Goal: Task Accomplishment & Management: Use online tool/utility

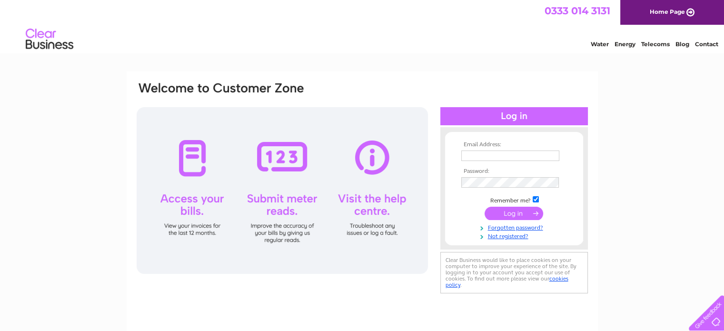
type input "[PERSON_NAME][EMAIL_ADDRESS][DOMAIN_NAME]"
click at [512, 212] on input "submit" at bounding box center [514, 213] width 59 height 13
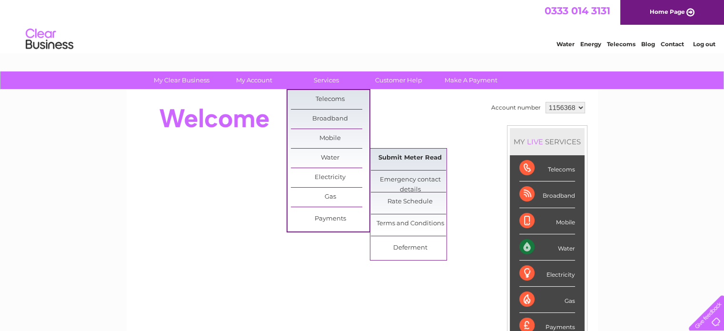
click at [385, 155] on link "Submit Meter Read" at bounding box center [410, 158] width 79 height 19
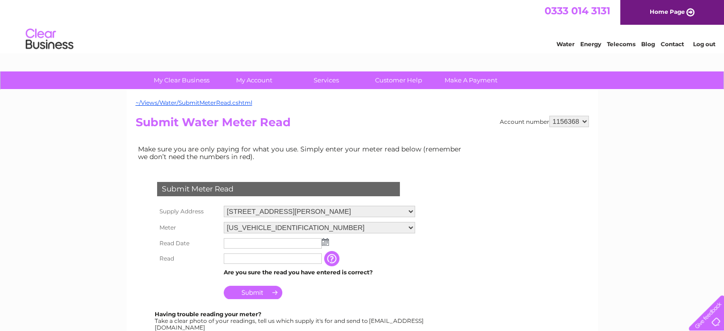
click at [324, 239] on img at bounding box center [325, 242] width 7 height 8
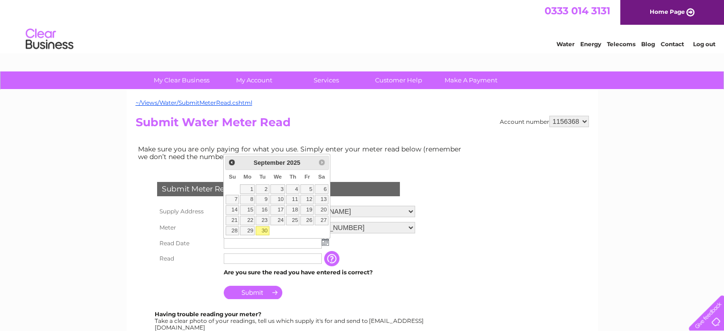
click at [265, 229] on link "30" at bounding box center [262, 231] width 13 height 10
type input "[DATE]"
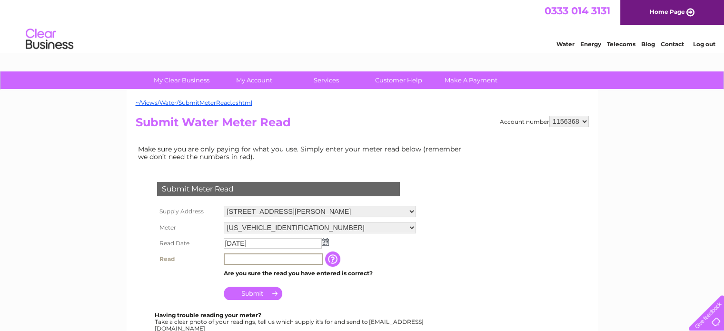
click at [256, 258] on input "text" at bounding box center [273, 258] width 99 height 11
type input "0660"
click at [252, 290] on input "Submit" at bounding box center [253, 292] width 59 height 13
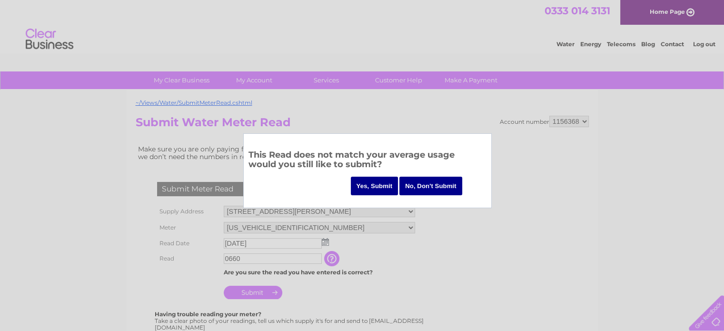
click at [370, 181] on input "Yes, Submit" at bounding box center [375, 186] width 48 height 19
